Goal: Navigation & Orientation: Find specific page/section

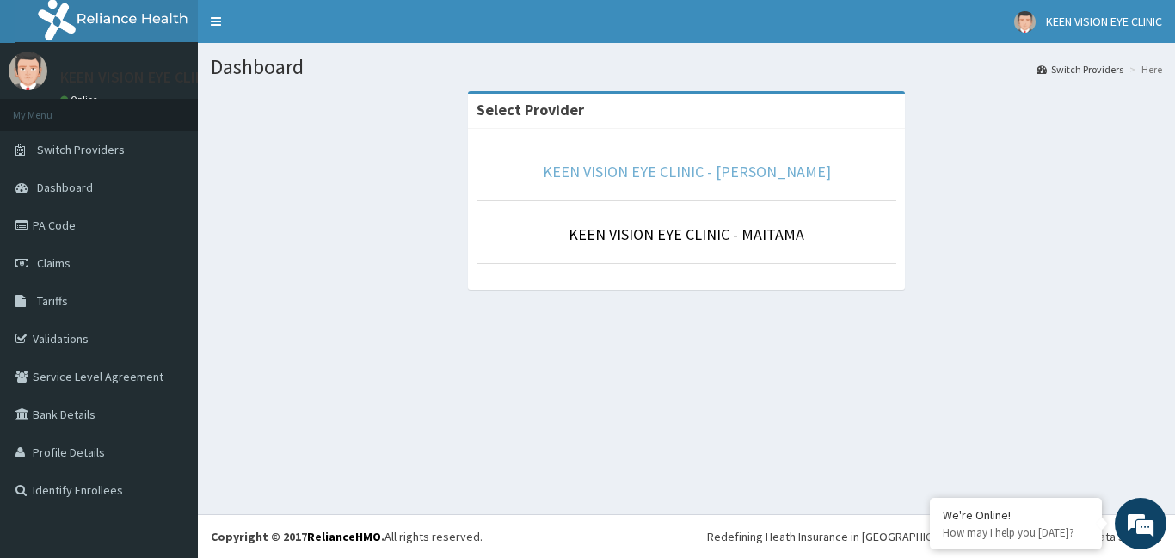
click at [664, 170] on link "KEEN VISION EYE CLINIC - [PERSON_NAME]" at bounding box center [687, 172] width 288 height 20
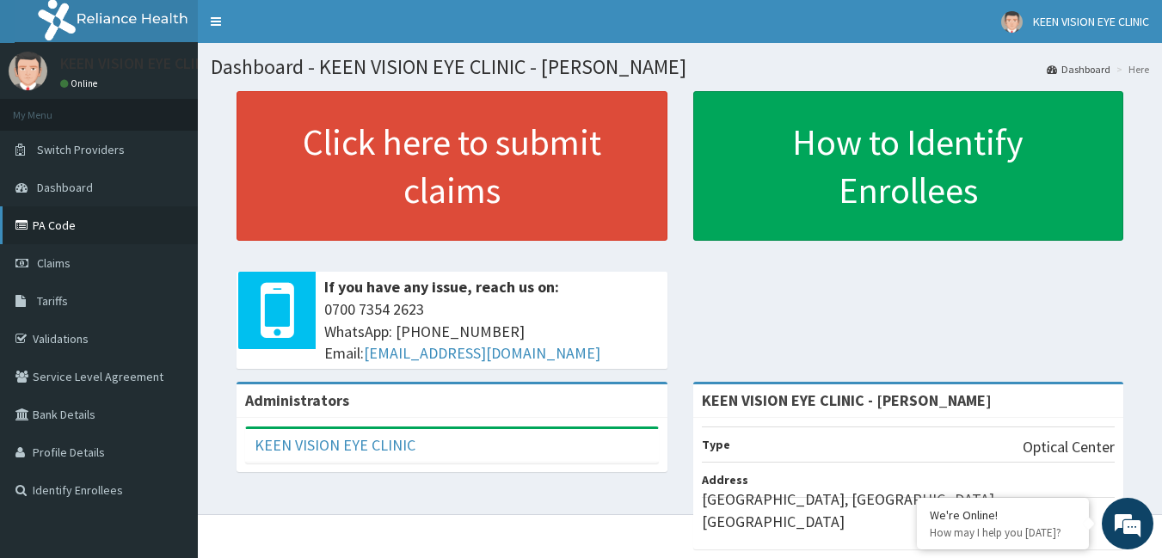
click at [76, 237] on link "PA Code" at bounding box center [99, 225] width 198 height 38
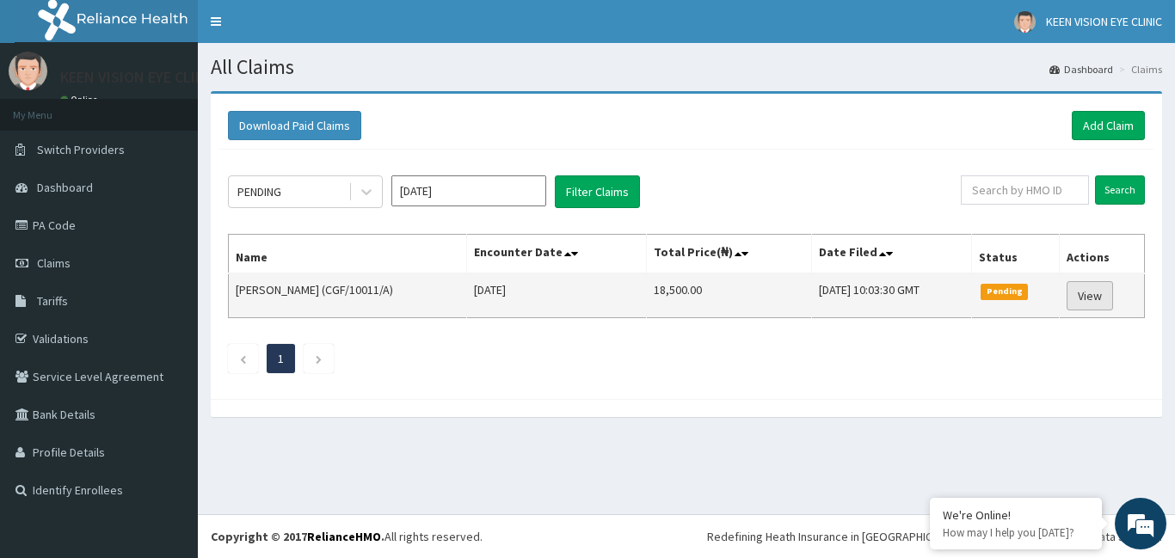
click at [1093, 297] on link "View" at bounding box center [1090, 295] width 46 height 29
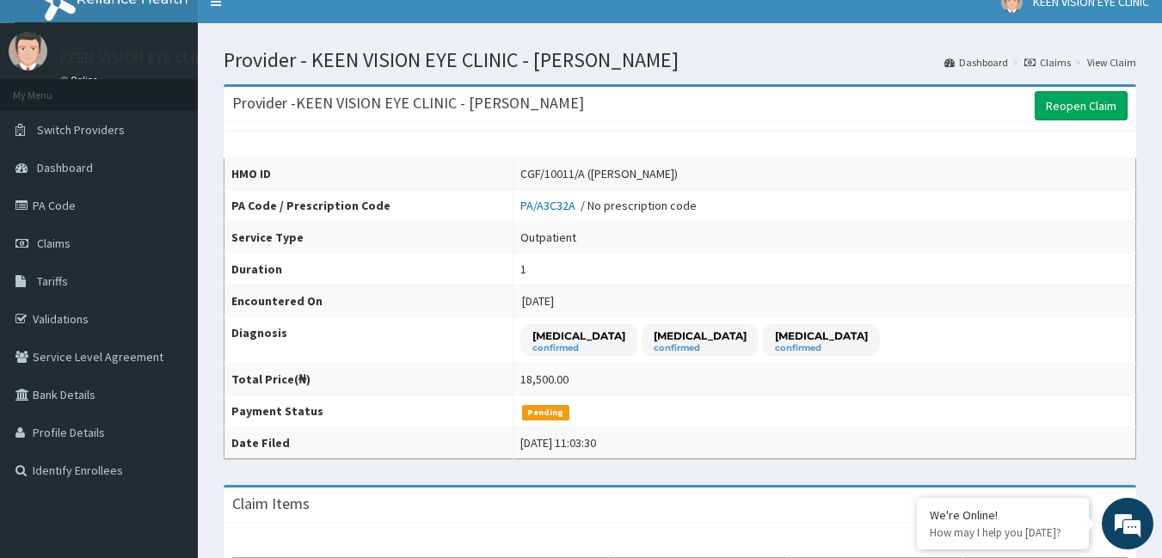
scroll to position [15, 0]
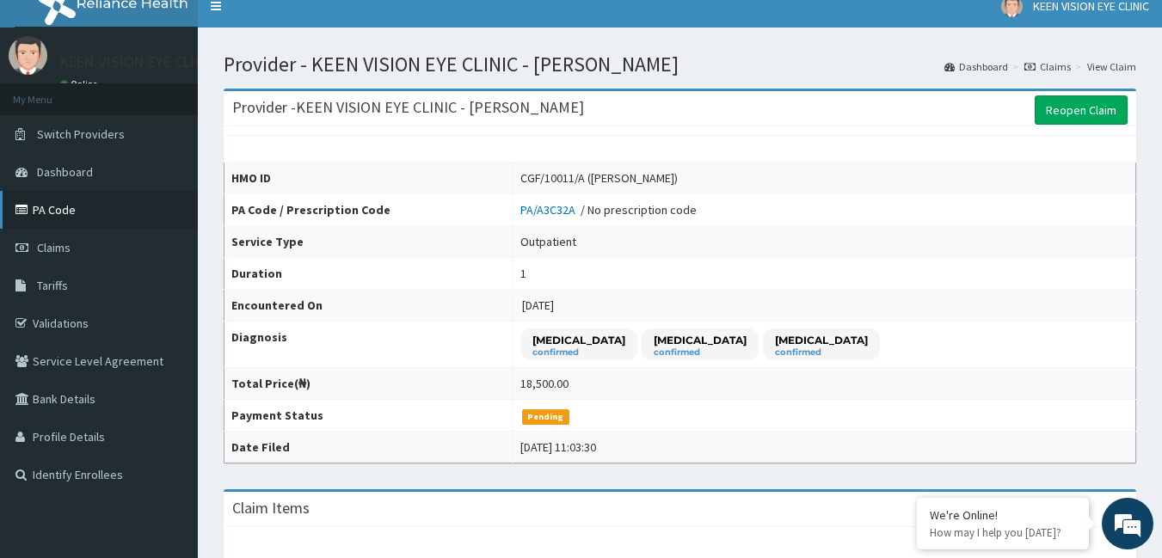
click at [69, 213] on link "PA Code" at bounding box center [99, 210] width 198 height 38
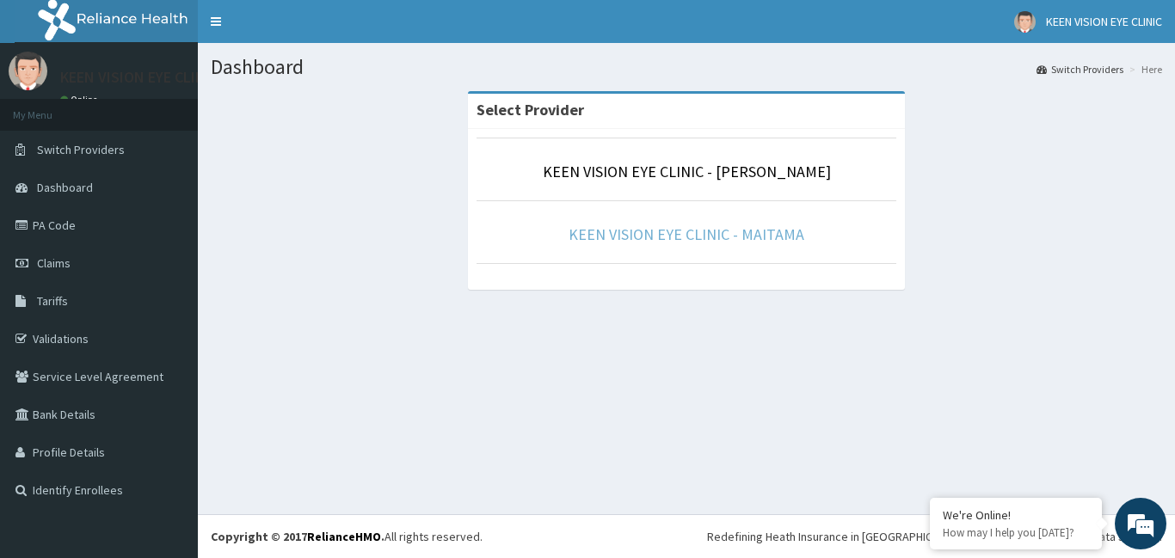
click at [588, 243] on link "KEEN VISION EYE CLINIC - MAITAMA" at bounding box center [687, 235] width 236 height 20
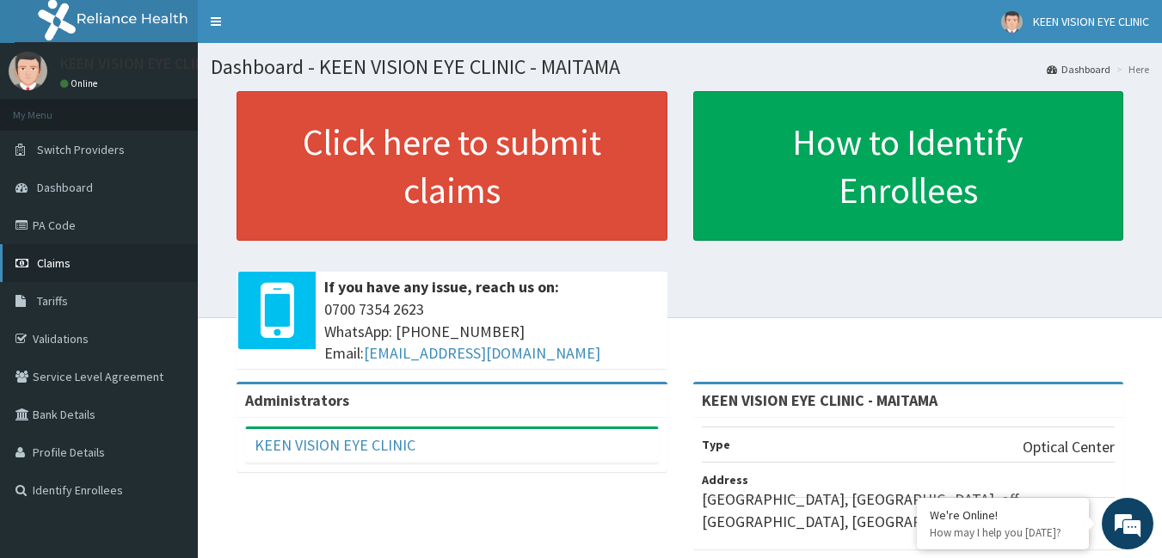
click at [58, 267] on span "Claims" at bounding box center [54, 262] width 34 height 15
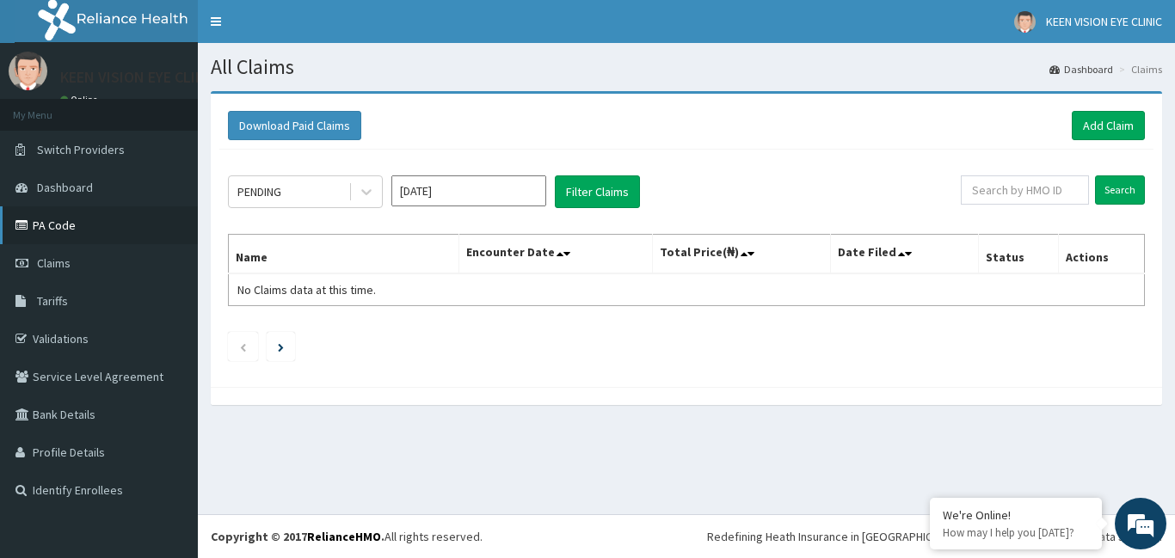
click at [72, 225] on link "PA Code" at bounding box center [99, 225] width 198 height 38
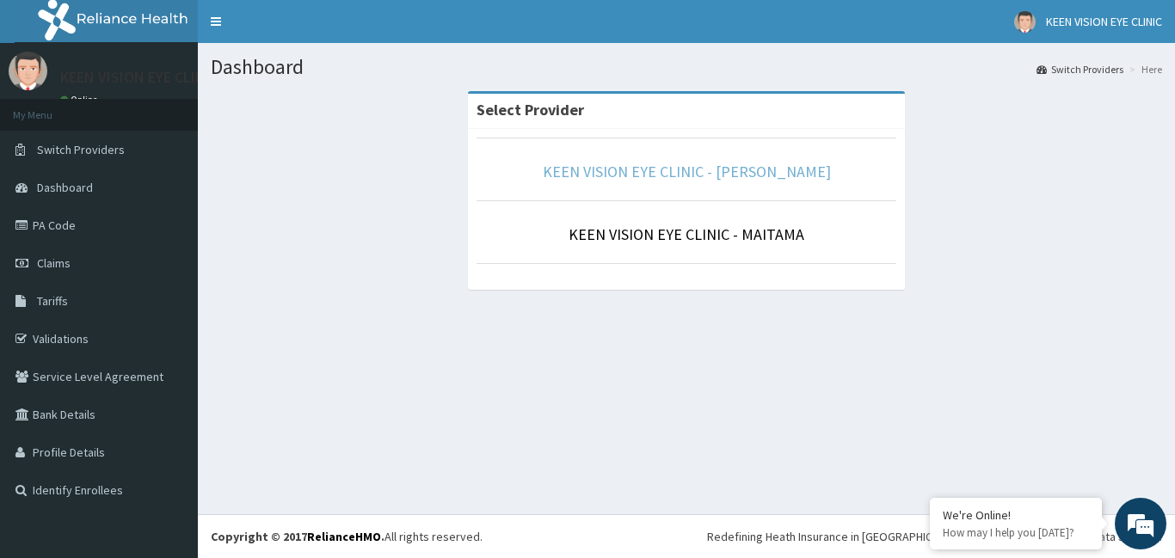
click at [601, 181] on link "KEEN VISION EYE CLINIC - [PERSON_NAME]" at bounding box center [687, 172] width 288 height 20
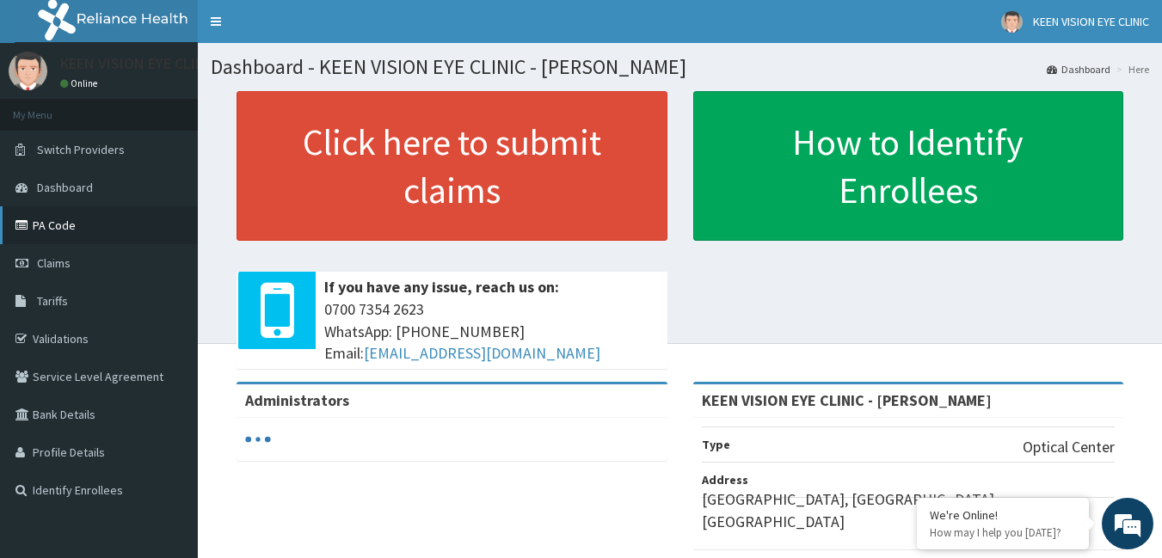
click at [81, 230] on link "PA Code" at bounding box center [99, 225] width 198 height 38
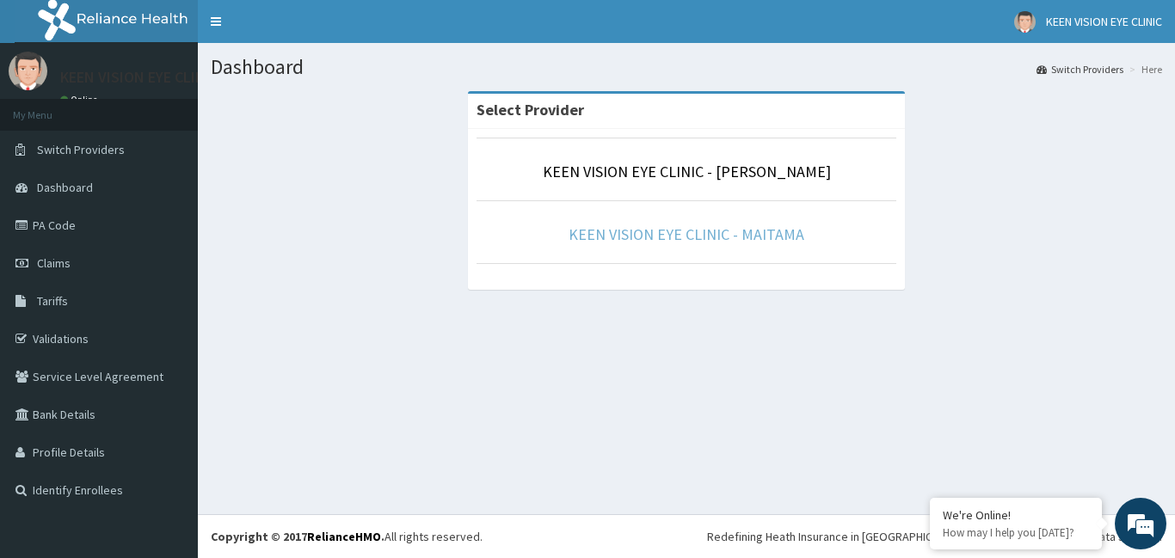
click at [690, 234] on link "KEEN VISION EYE CLINIC - MAITAMA" at bounding box center [687, 235] width 236 height 20
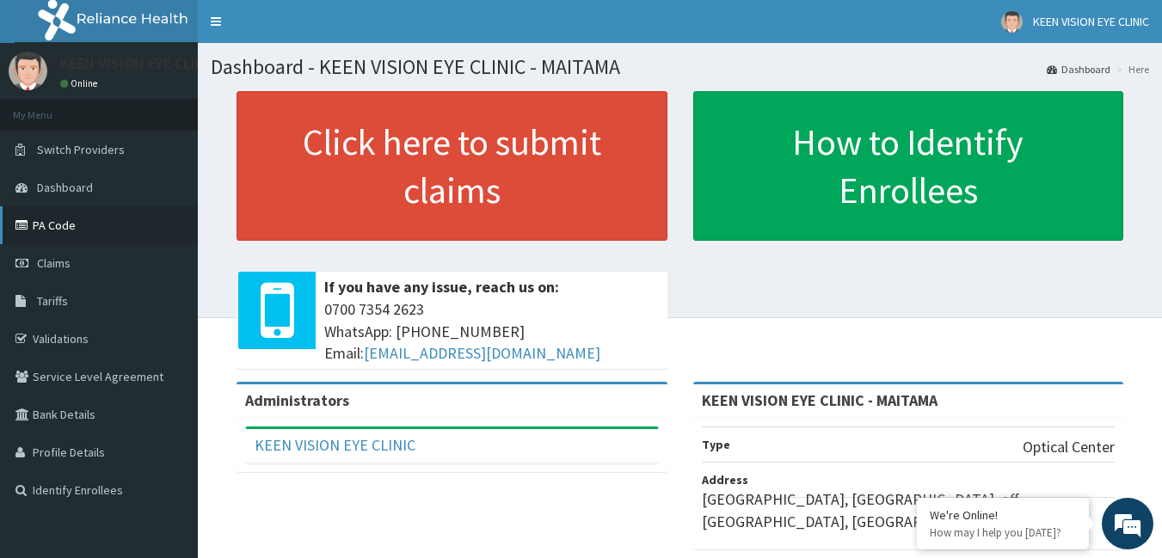
click at [67, 229] on link "PA Code" at bounding box center [99, 225] width 198 height 38
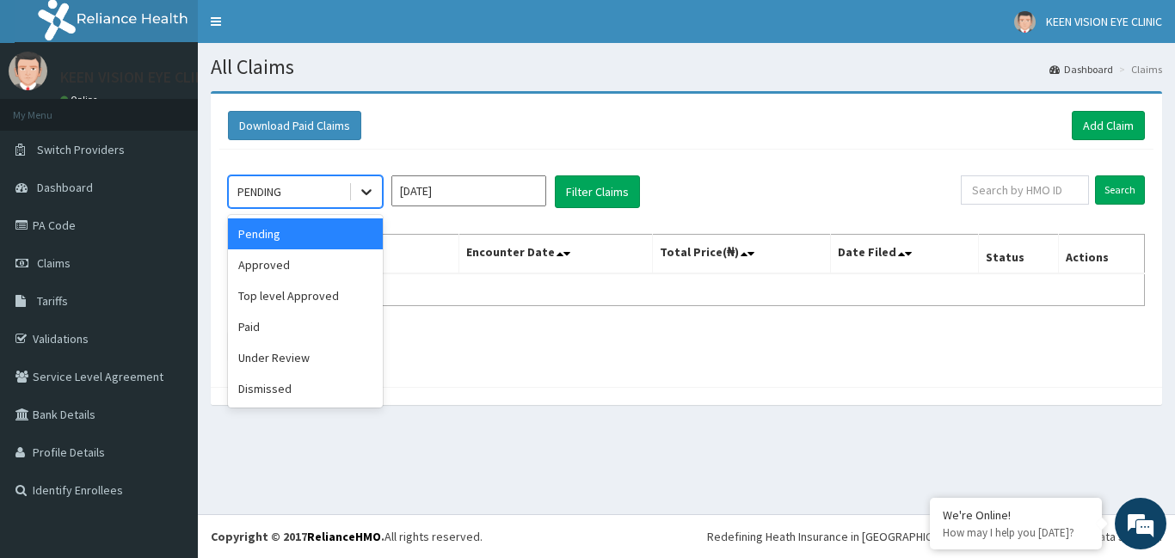
click at [367, 192] on icon at bounding box center [366, 191] width 17 height 17
click at [332, 262] on div "Approved" at bounding box center [305, 264] width 155 height 31
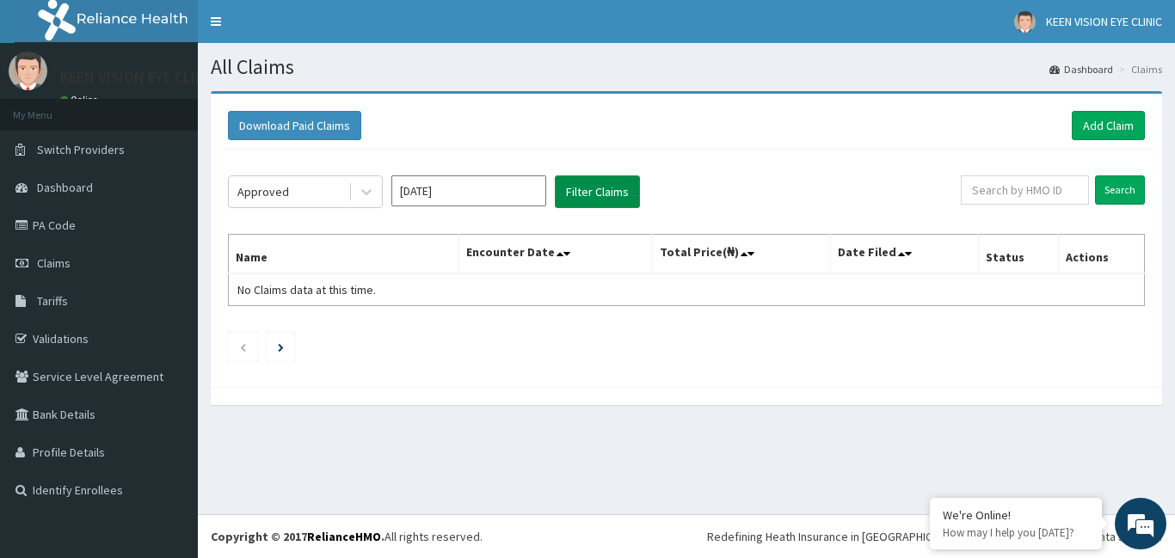
click at [582, 205] on button "Filter Claims" at bounding box center [597, 191] width 85 height 33
click at [601, 200] on button "Filter Claims" at bounding box center [597, 191] width 85 height 33
click at [95, 545] on aside "KEEN VISION EYE CLINIC Online My Menu Switch Providers Dashboard PA Code Claims…" at bounding box center [99, 279] width 198 height 558
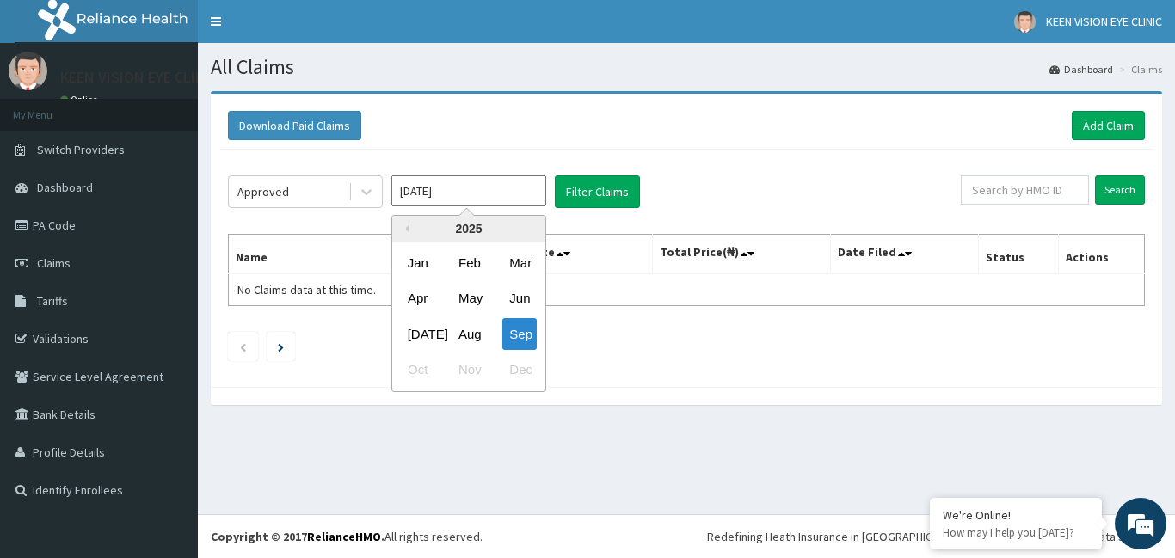
click at [484, 201] on input "Sep 2025" at bounding box center [468, 190] width 155 height 31
click at [471, 336] on div "Aug" at bounding box center [469, 334] width 34 height 32
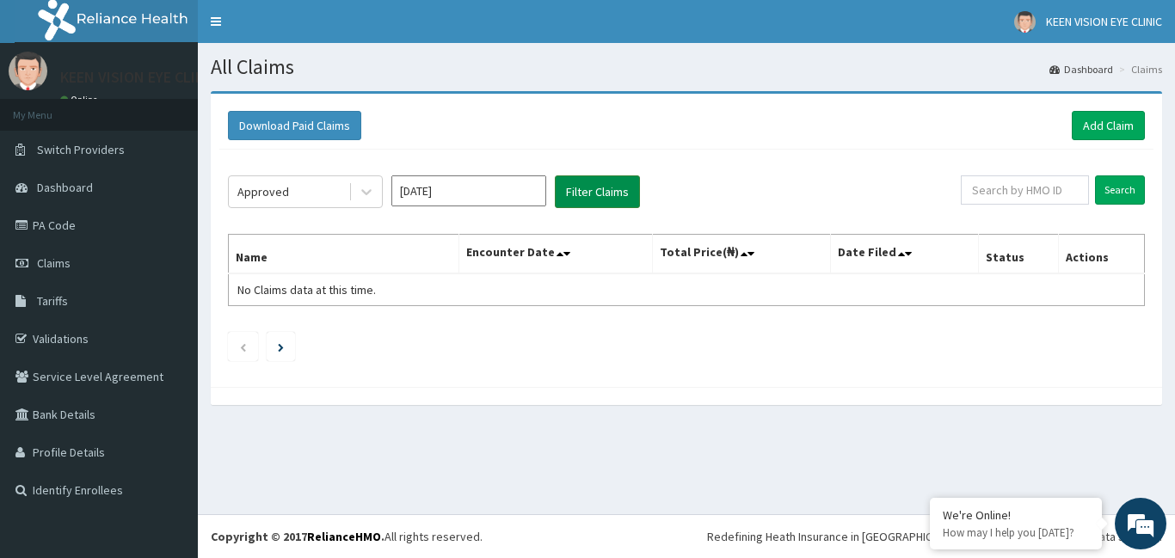
click at [586, 190] on button "Filter Claims" at bounding box center [597, 191] width 85 height 33
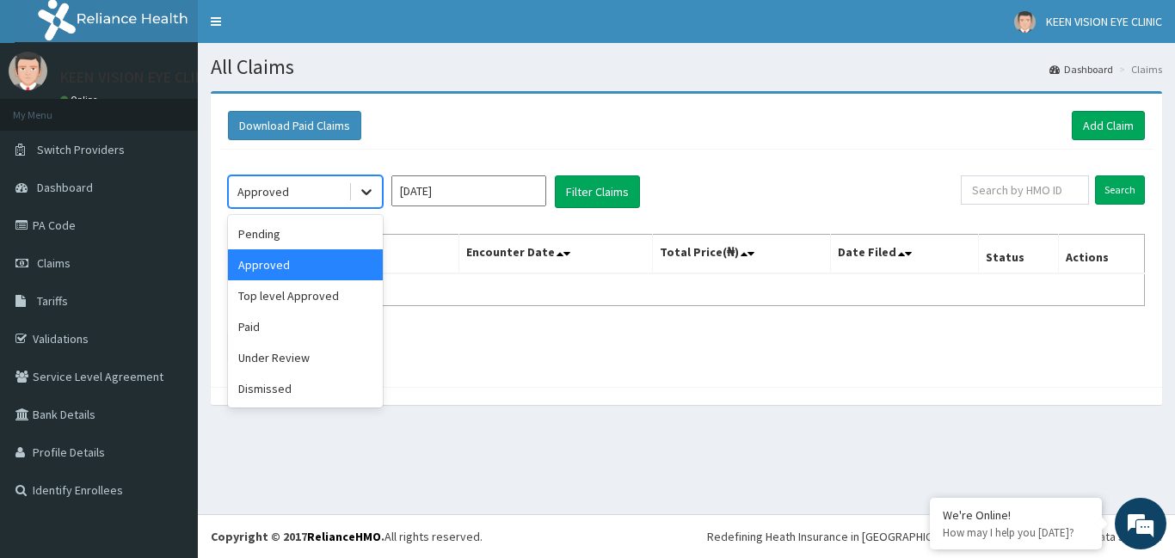
click at [364, 194] on icon at bounding box center [366, 191] width 17 height 17
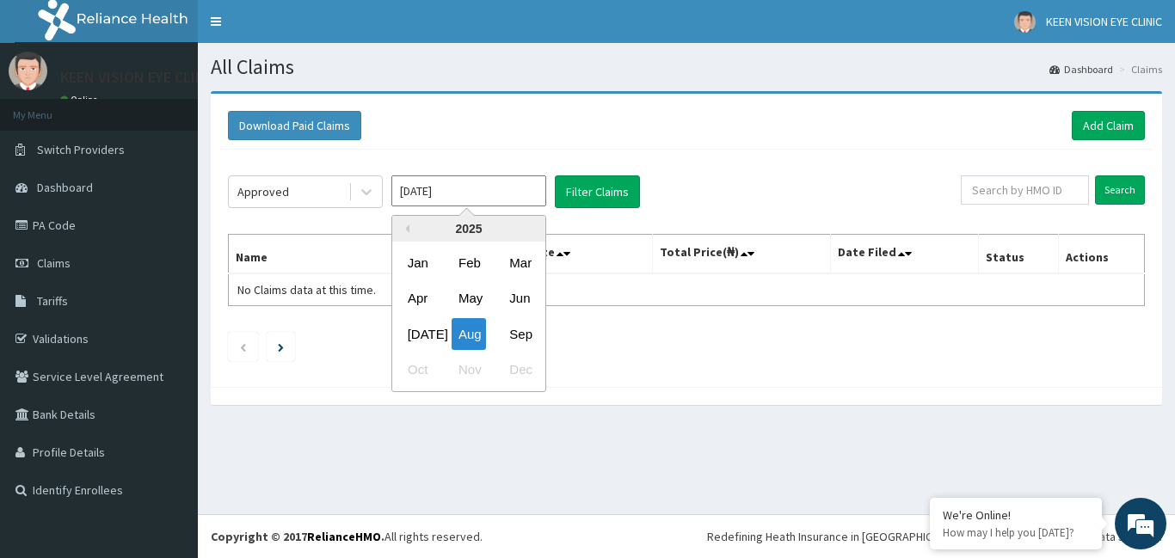
click at [434, 199] on input "Aug 2025" at bounding box center [468, 190] width 155 height 31
click at [417, 328] on div "Jul" at bounding box center [418, 334] width 34 height 32
type input "Jul 2025"
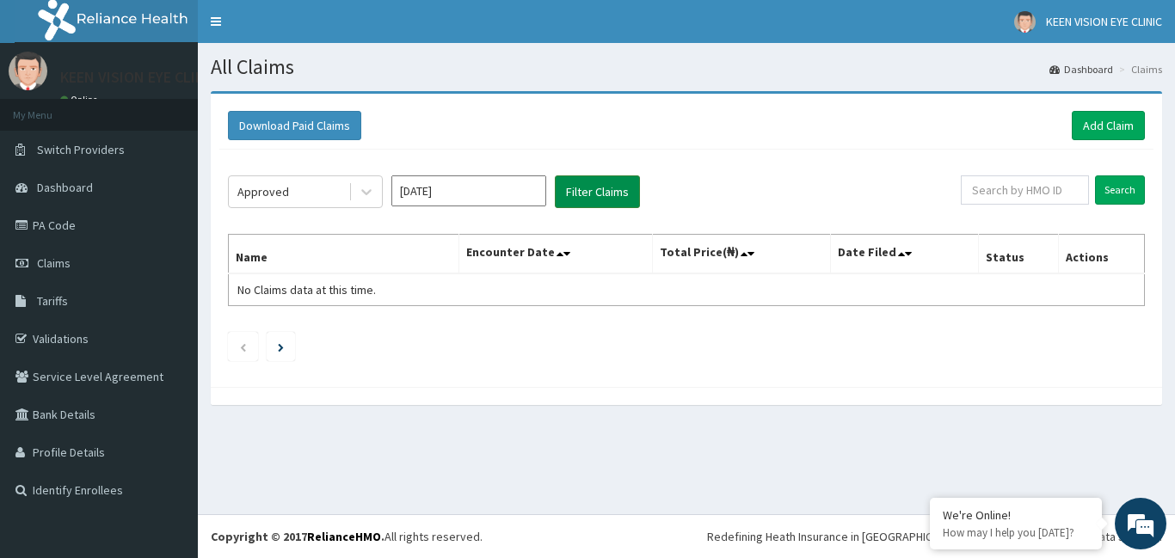
click at [577, 198] on button "Filter Claims" at bounding box center [597, 191] width 85 height 33
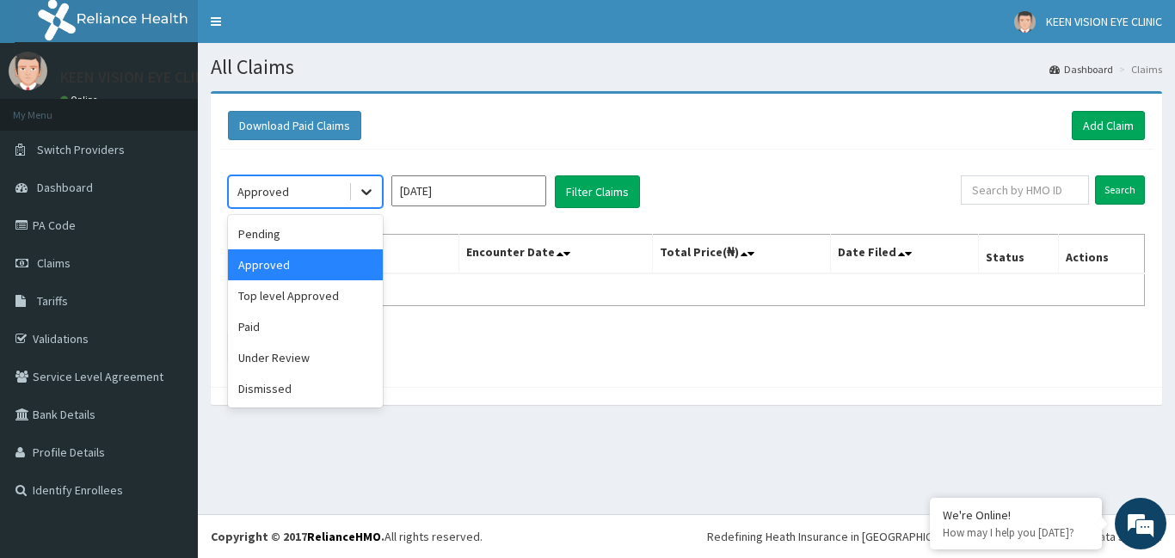
click at [367, 197] on icon at bounding box center [366, 191] width 17 height 17
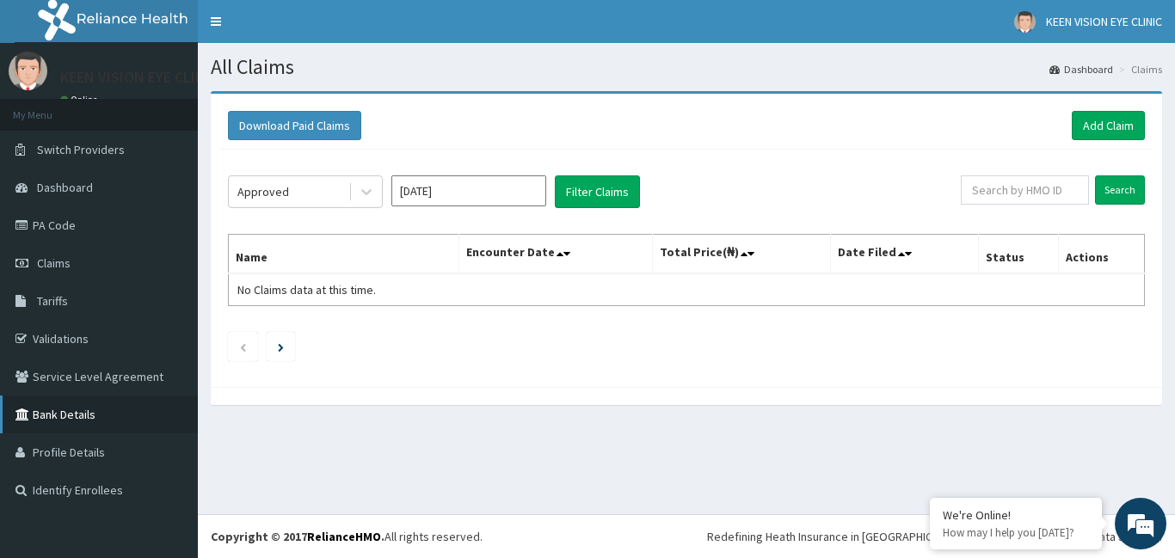
click at [138, 420] on link "Bank Details" at bounding box center [99, 415] width 198 height 38
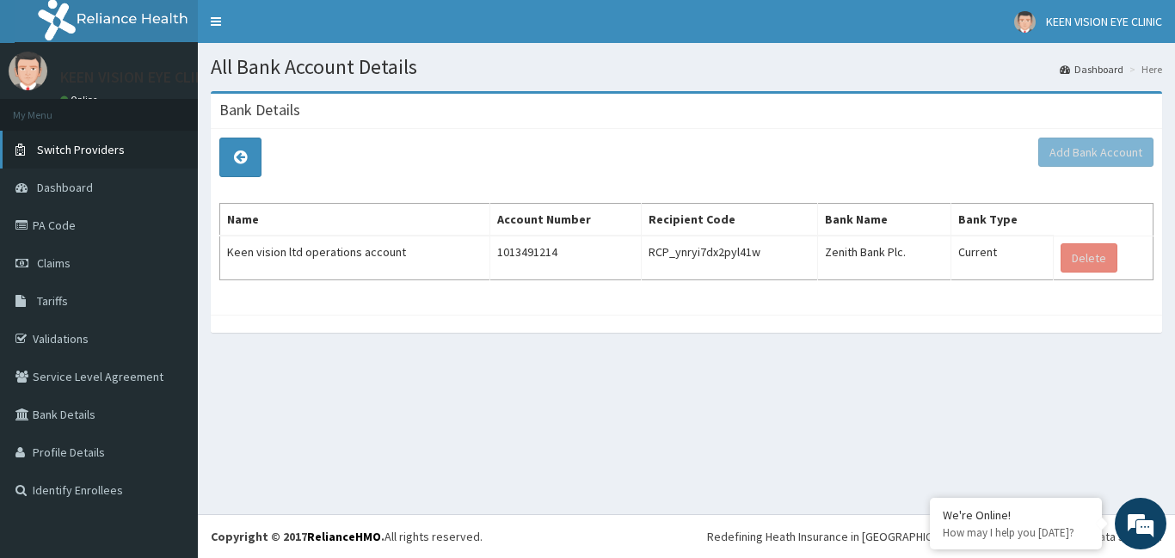
click at [95, 155] on span "Switch Providers" at bounding box center [81, 149] width 88 height 15
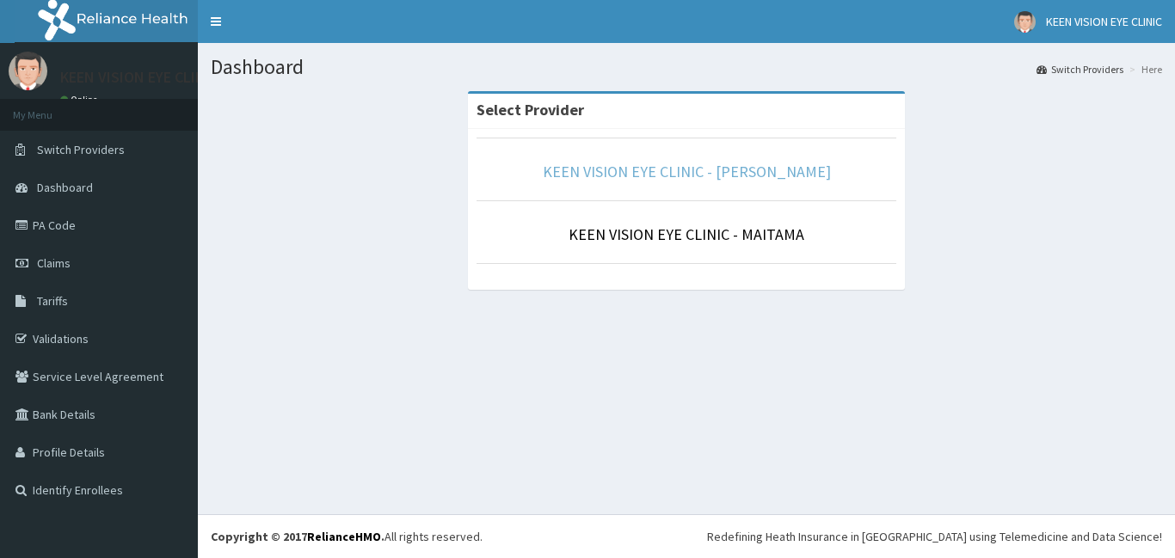
click at [666, 174] on link "KEEN VISION EYE CLINIC - [PERSON_NAME]" at bounding box center [687, 172] width 288 height 20
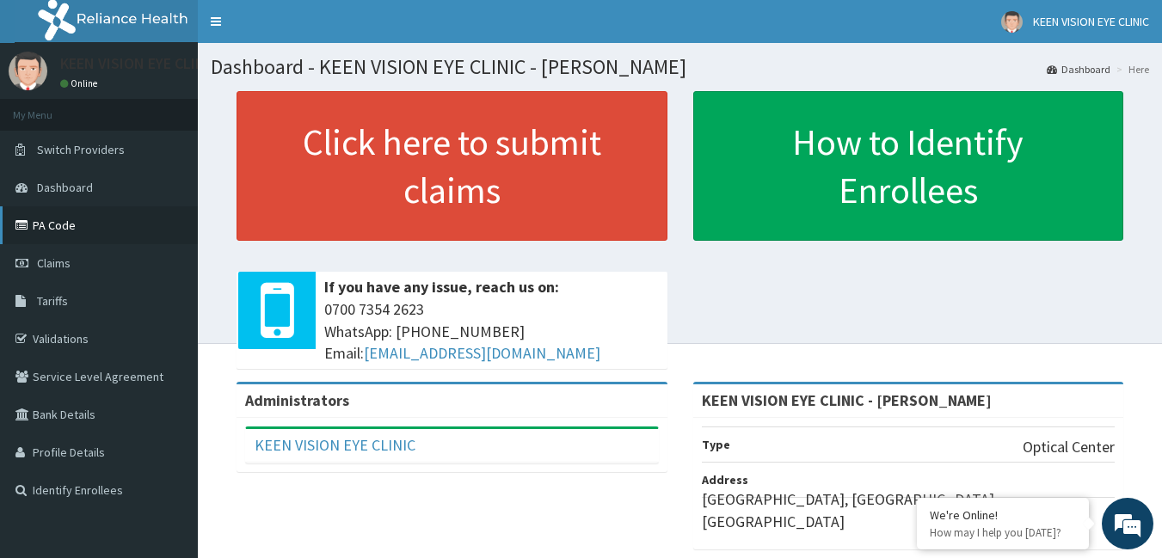
click at [54, 228] on link "PA Code" at bounding box center [99, 225] width 198 height 38
